Goal: Find specific page/section: Find specific page/section

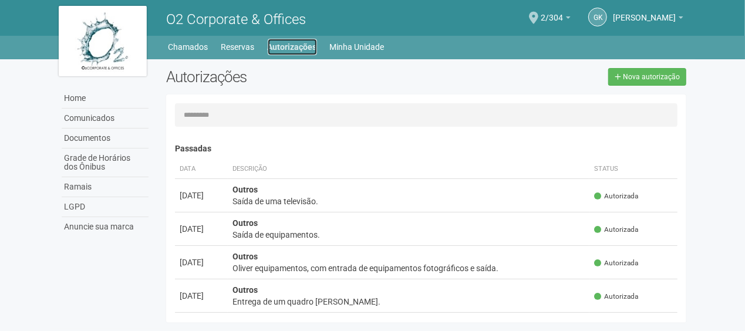
click at [305, 40] on link "Autorizações" at bounding box center [292, 47] width 49 height 16
